Goal: Task Accomplishment & Management: Use online tool/utility

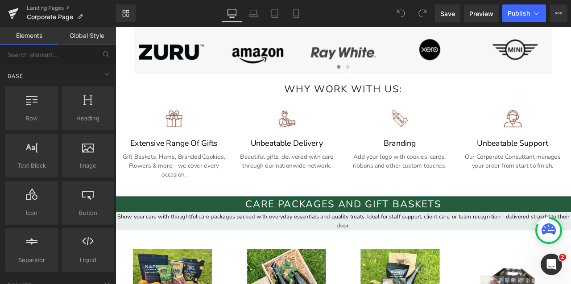
scroll to position [490, 0]
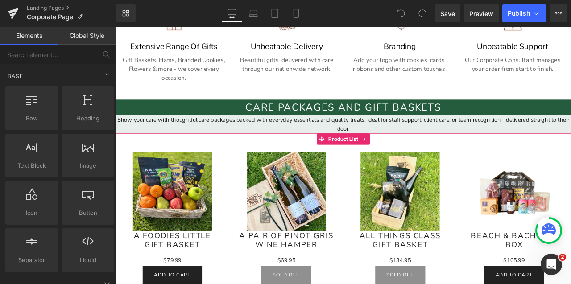
click at [190, 146] on div "Show your care with thoughtful care packages packed with everyday essentials an…" at bounding box center [386, 142] width 540 height 21
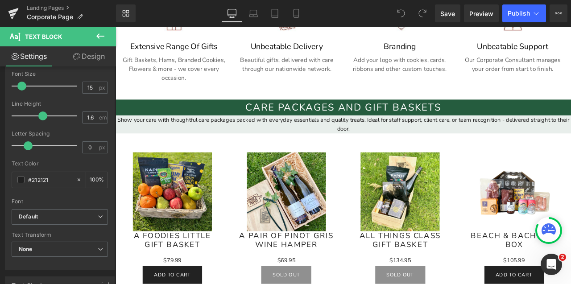
scroll to position [98, 0]
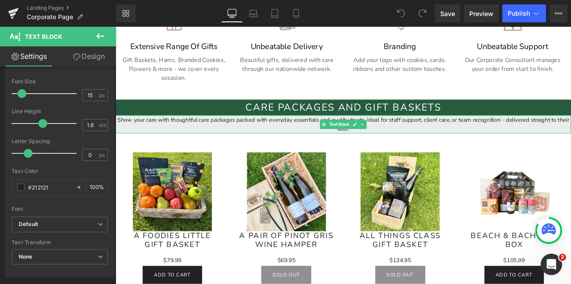
click at [202, 145] on div "Show your care with thoughtful care packages packed with everyday essentials an…" at bounding box center [386, 142] width 540 height 21
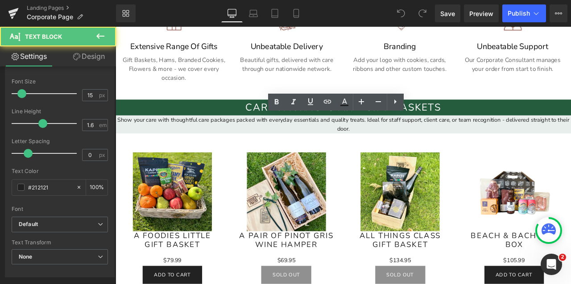
click at [102, 55] on link "Design" at bounding box center [89, 56] width 58 height 20
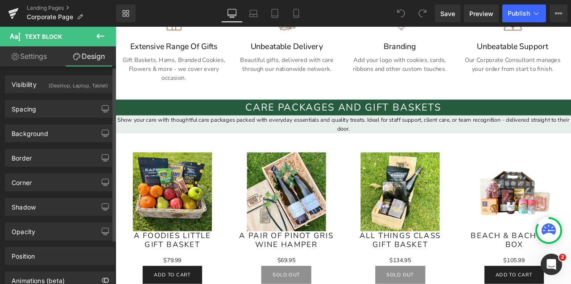
click at [46, 143] on div "Border Border Style Custom Custom Setup Global Style Custom Setup Global Style …" at bounding box center [60, 154] width 120 height 25
click at [47, 137] on div "Background" at bounding box center [30, 131] width 37 height 12
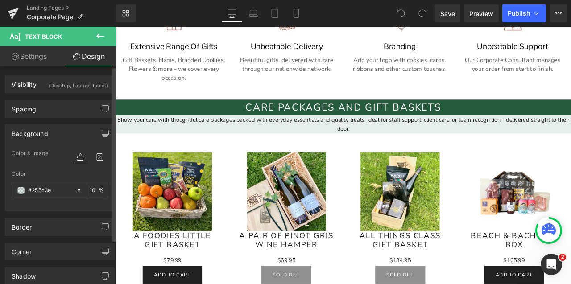
click at [46, 137] on div "Background" at bounding box center [30, 131] width 37 height 12
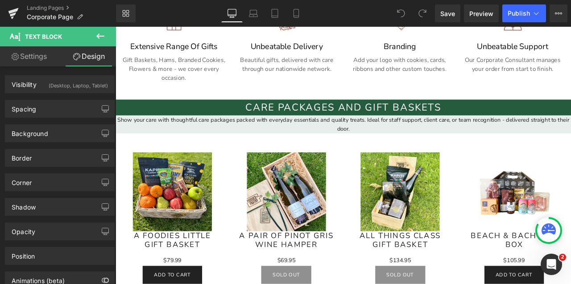
click at [166, 140] on div "Show your care with thoughtful care packages packed with everyday essentials an…" at bounding box center [386, 142] width 540 height 21
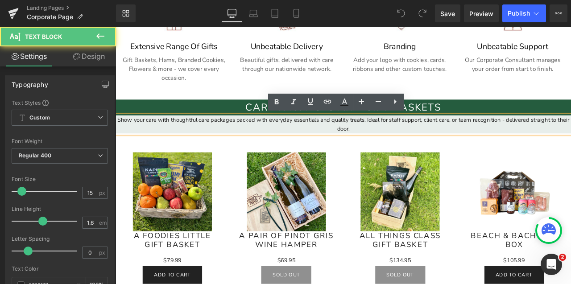
click at [160, 146] on div "Show your care with thoughtful care packages packed with everyday essentials an…" at bounding box center [386, 142] width 540 height 21
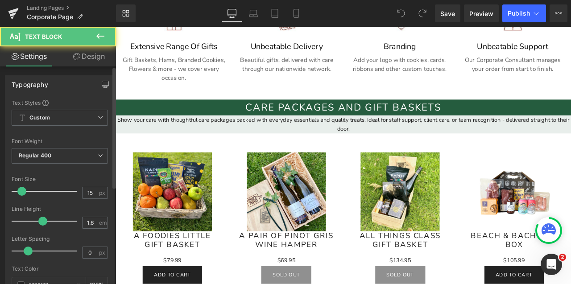
scroll to position [24, 0]
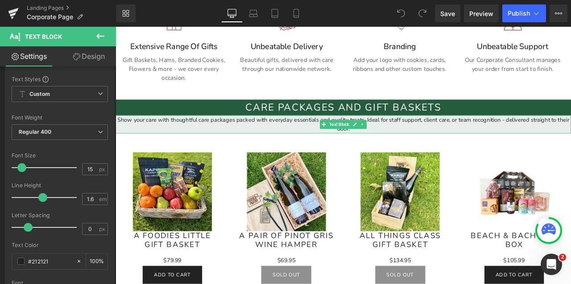
click at [129, 147] on div "Show your care with thoughtful care packages packed with everyday essentials an…" at bounding box center [386, 142] width 540 height 21
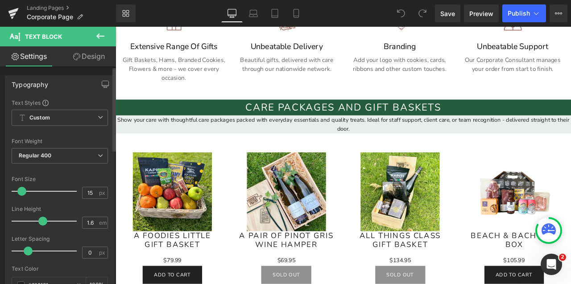
scroll to position [36, 0]
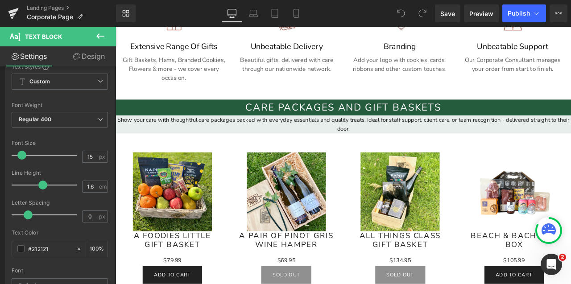
click at [93, 59] on link "Design" at bounding box center [89, 56] width 58 height 20
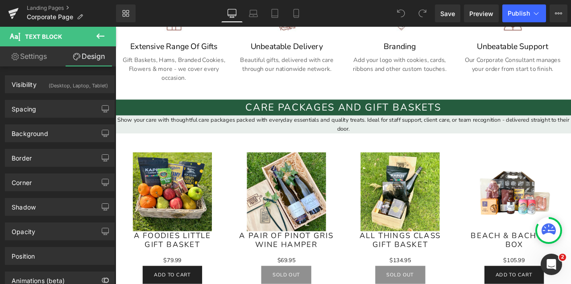
click at [177, 143] on div "Show your care with thoughtful care packages packed with everyday essentials an…" at bounding box center [386, 142] width 540 height 21
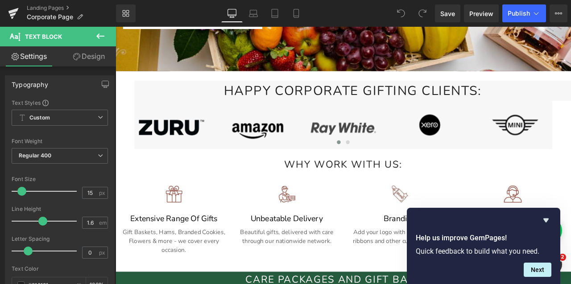
scroll to position [484, 0]
